Goal: Information Seeking & Learning: Learn about a topic

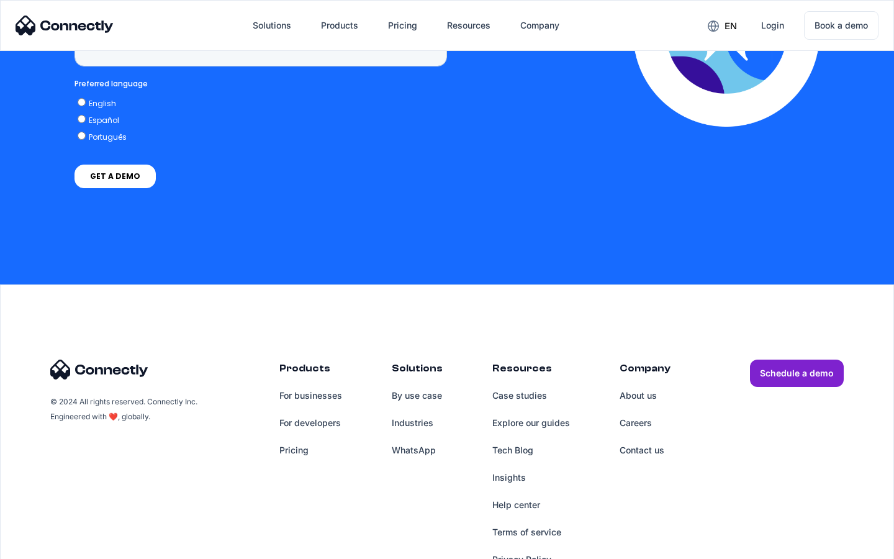
scroll to position [3619, 0]
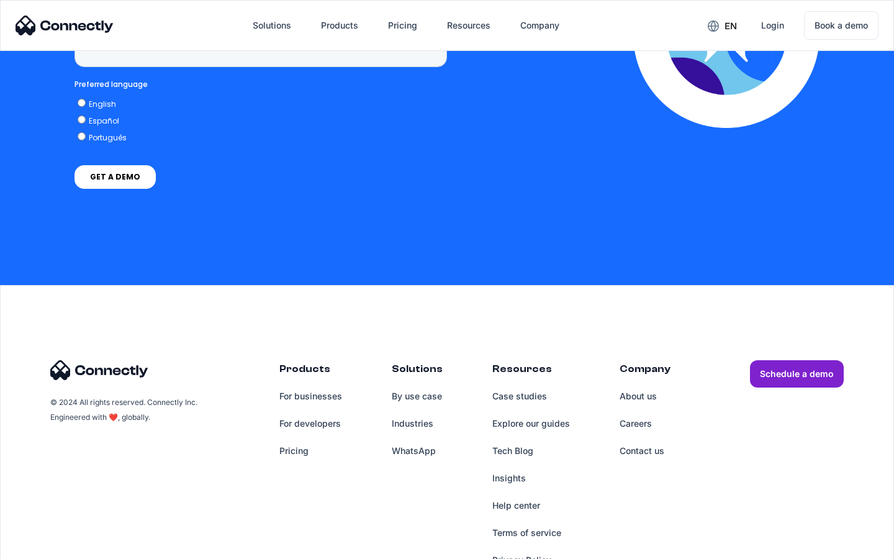
scroll to position [3160, 0]
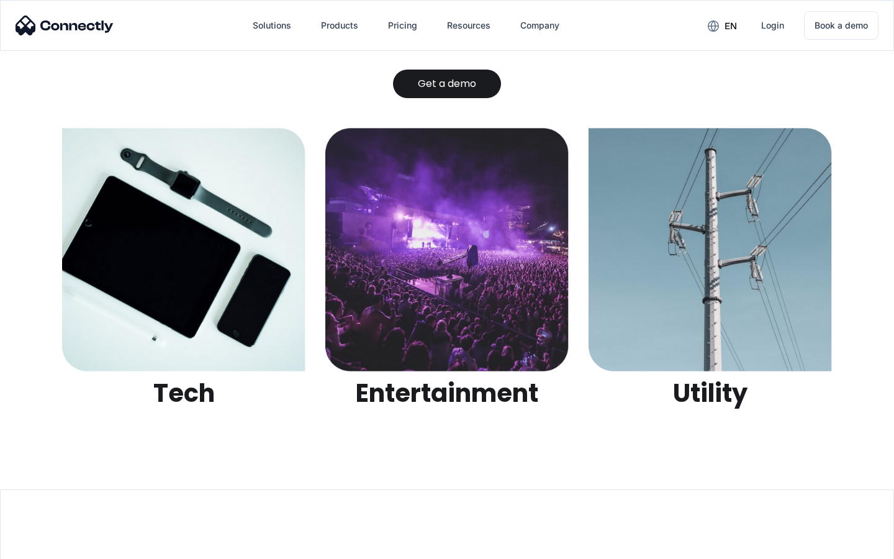
scroll to position [3915, 0]
